Goal: Transaction & Acquisition: Purchase product/service

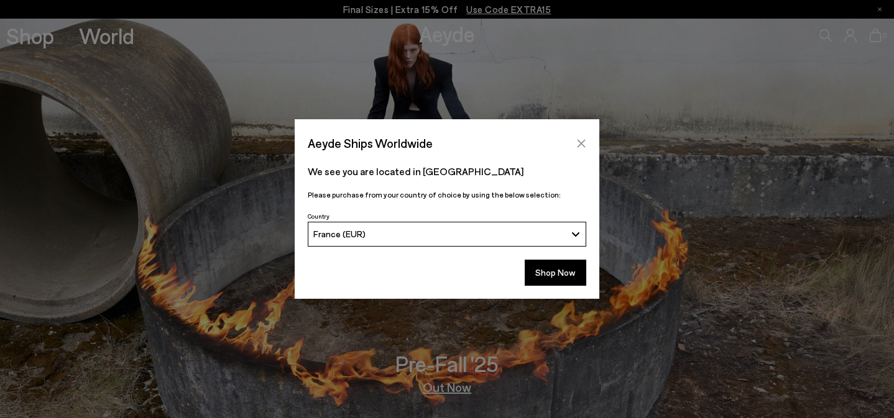
click at [579, 139] on icon "Close" at bounding box center [581, 144] width 10 height 10
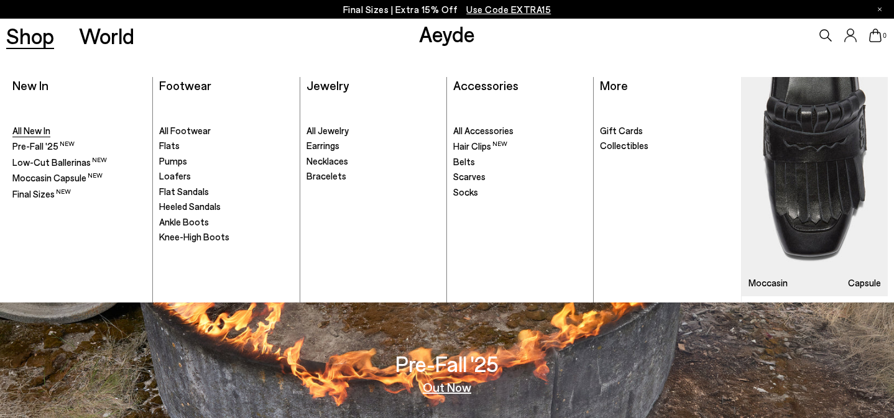
click at [24, 133] on span "All New In" at bounding box center [31, 130] width 38 height 11
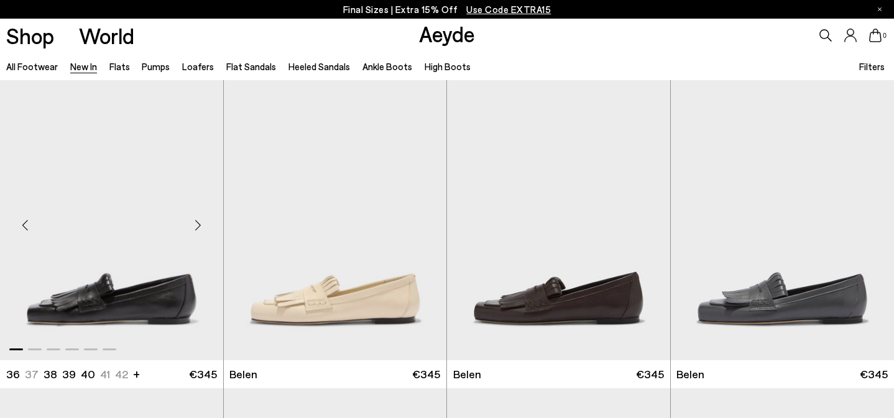
click at [195, 221] on div "Next slide" at bounding box center [198, 225] width 37 height 37
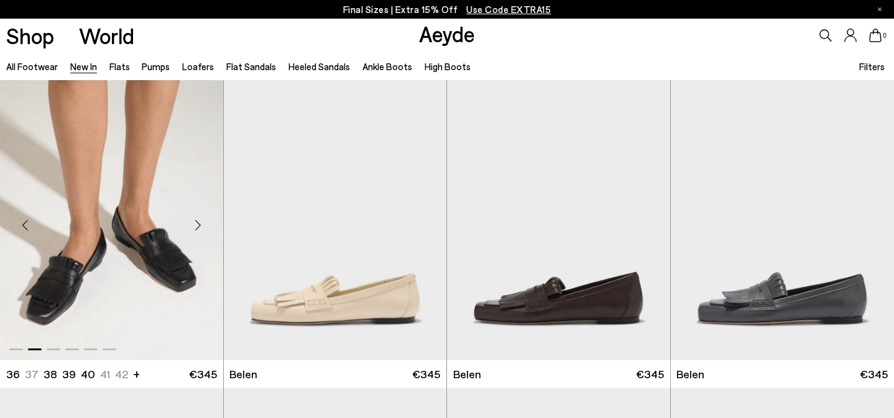
click at [195, 221] on div "Next slide" at bounding box center [198, 225] width 37 height 37
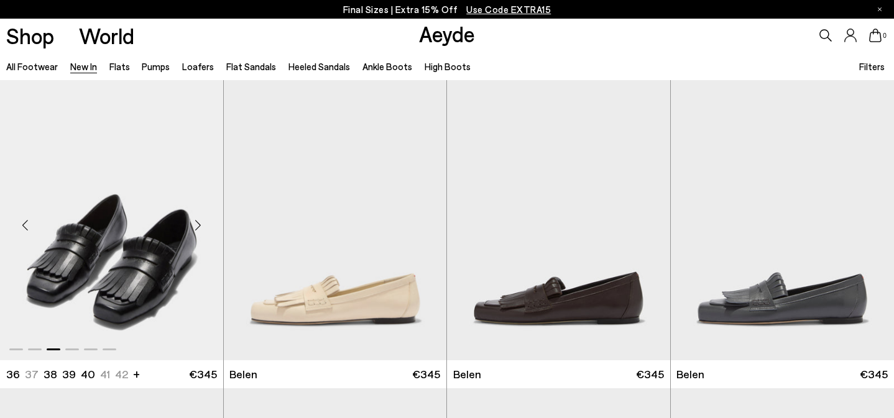
click at [195, 221] on div "Next slide" at bounding box center [198, 225] width 37 height 37
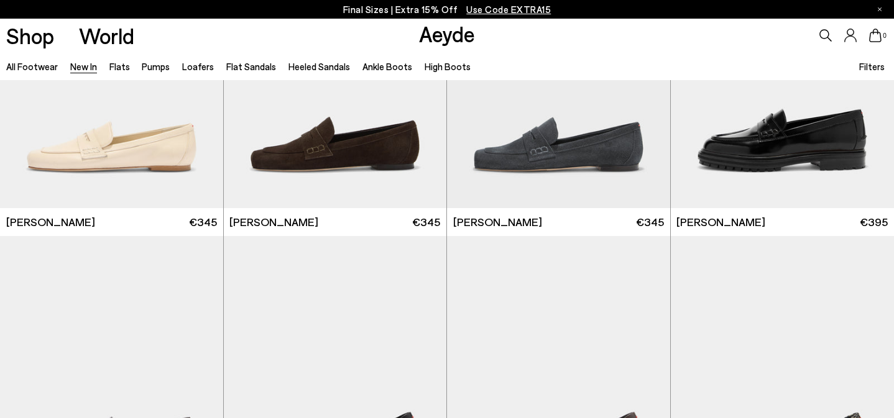
scroll to position [881, 0]
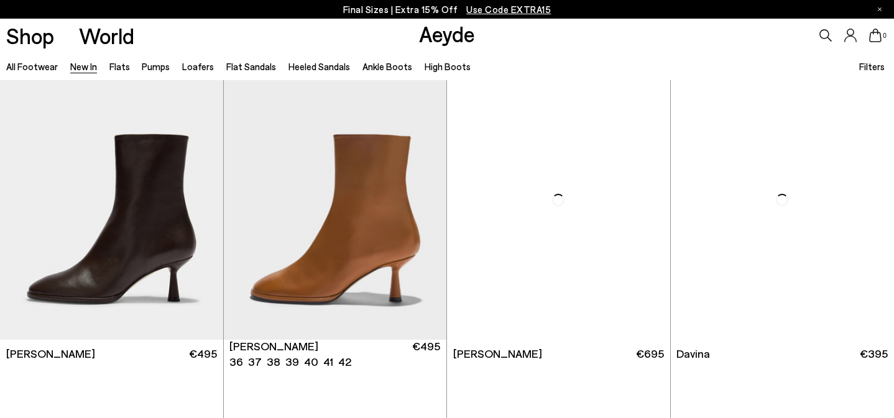
scroll to position [3402, 0]
